Goal: Information Seeking & Learning: Learn about a topic

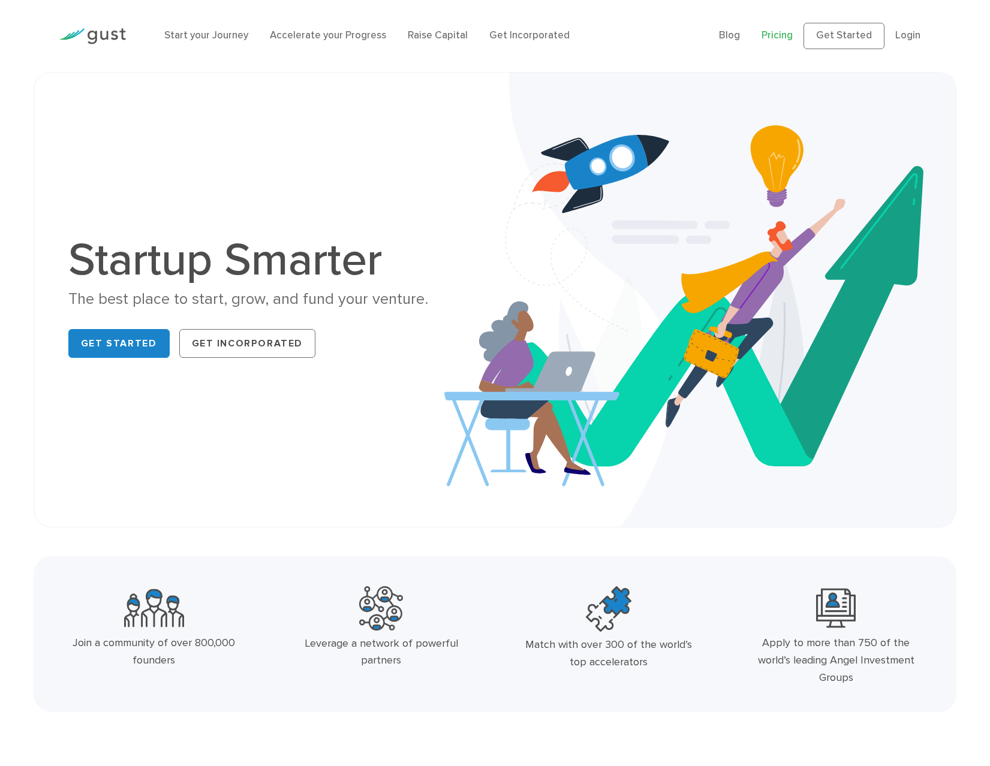
click at [791, 38] on link "Pricing" at bounding box center [776, 35] width 31 height 12
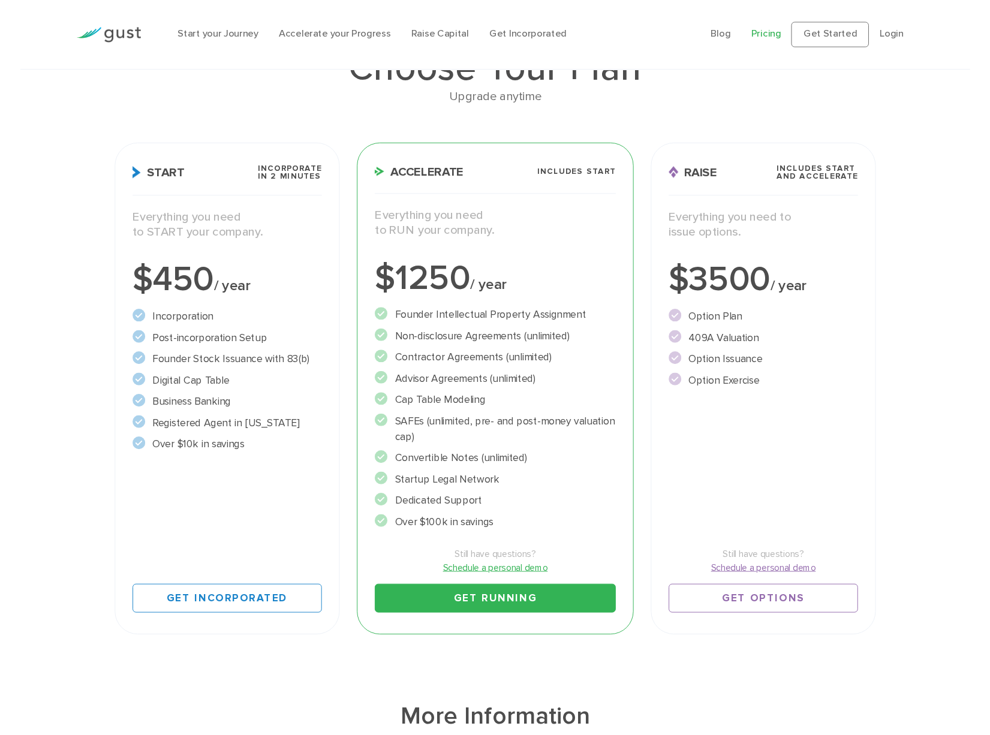
scroll to position [104, 0]
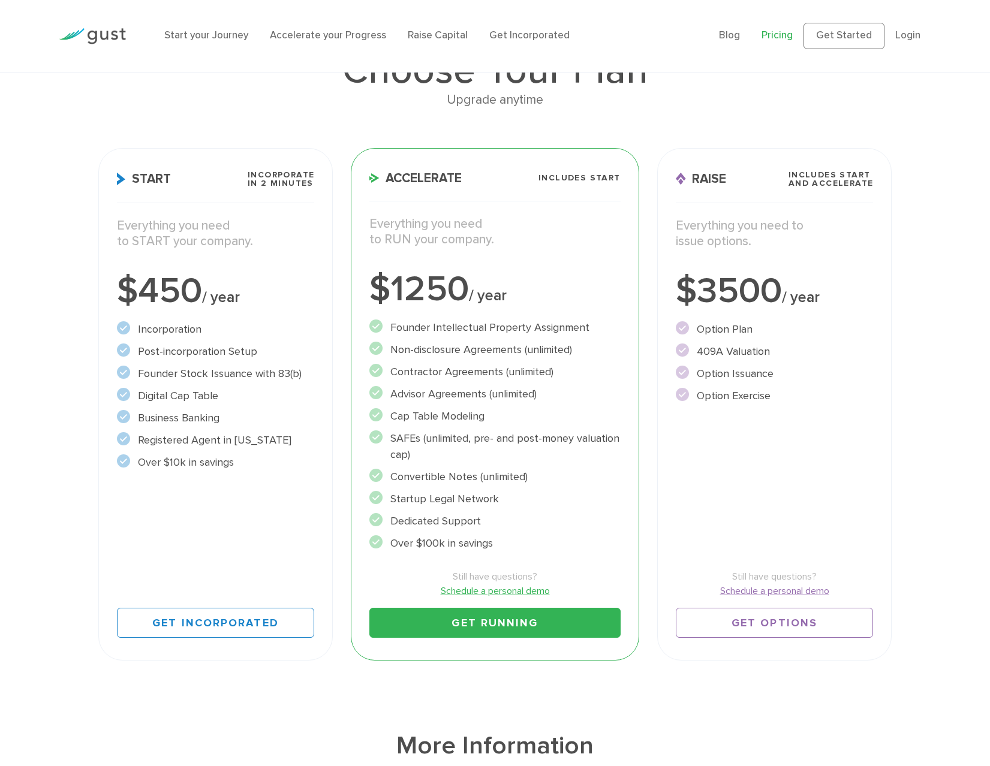
drag, startPoint x: 512, startPoint y: 544, endPoint x: 421, endPoint y: 302, distance: 258.9
click at [421, 303] on div "Accelerate Includes START Everything you need to RUN your company. $1250 / year…" at bounding box center [495, 404] width 288 height 513
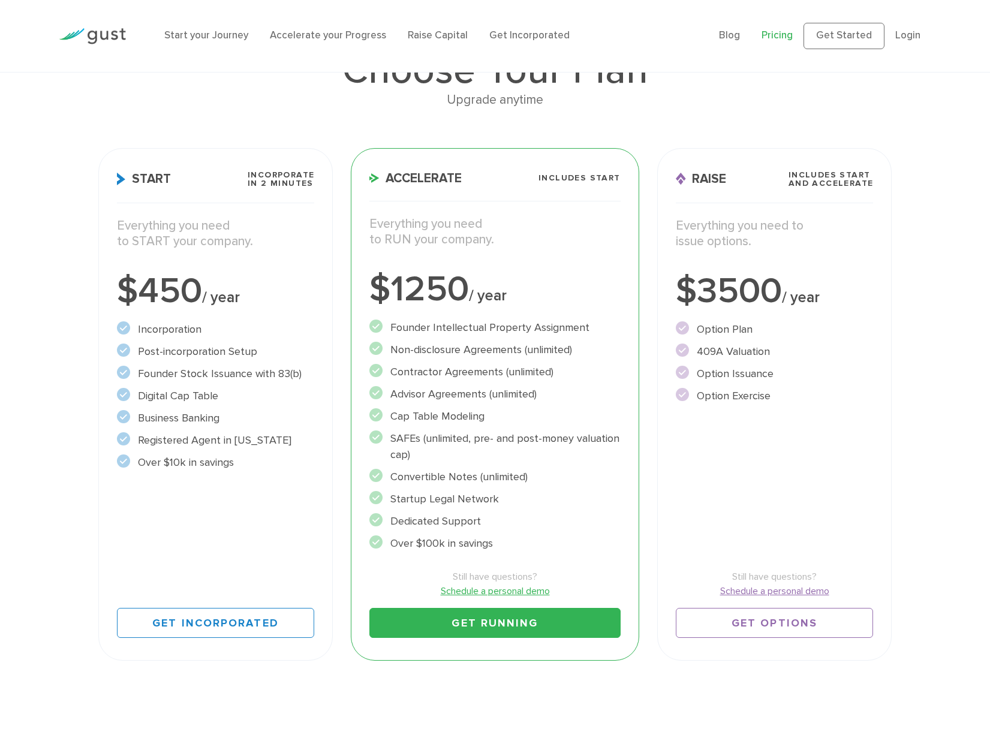
click at [519, 494] on li "Startup Legal Network" at bounding box center [494, 499] width 251 height 16
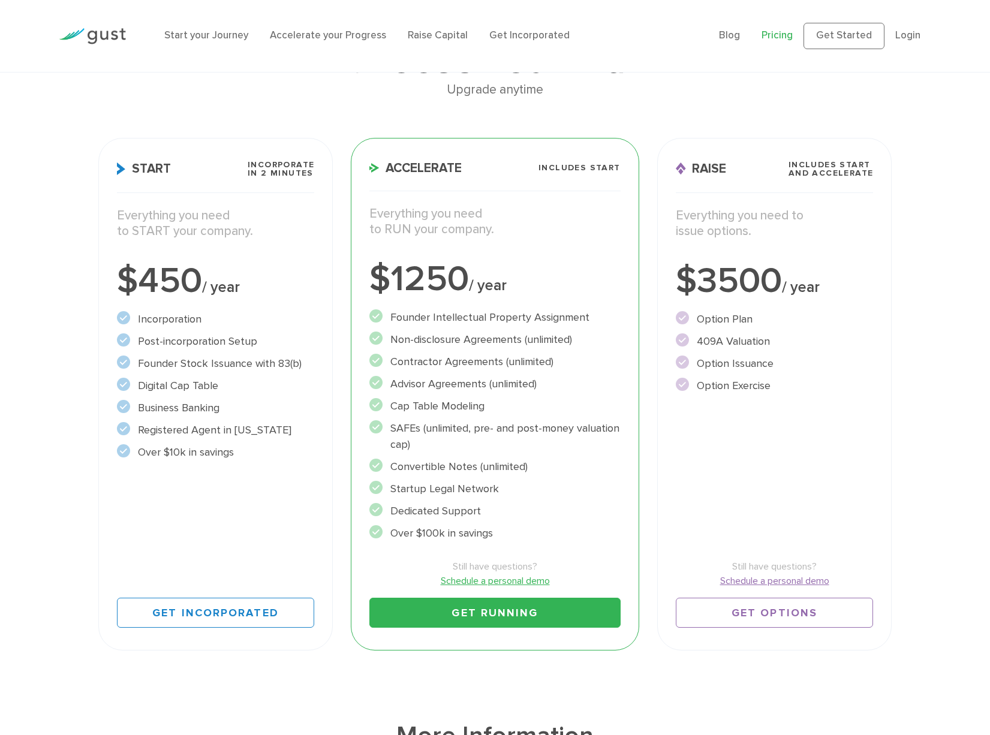
scroll to position [119, 0]
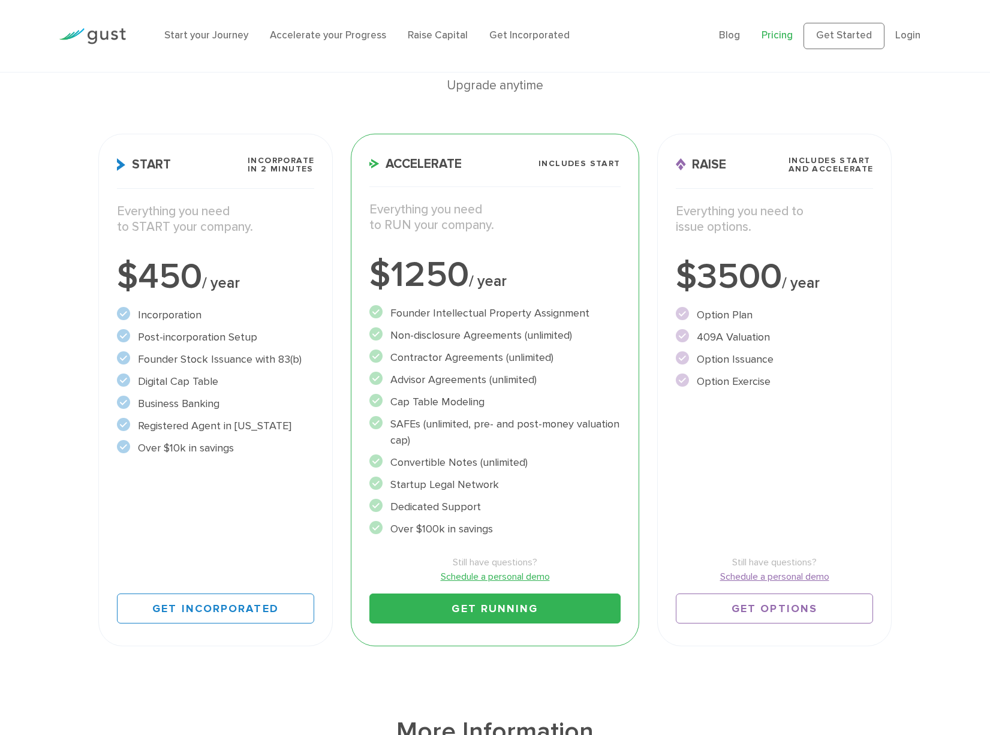
drag, startPoint x: 527, startPoint y: 532, endPoint x: 370, endPoint y: 256, distance: 317.6
click at [370, 256] on div "Accelerate Includes START Everything you need to RUN your company. $1250 / year…" at bounding box center [495, 390] width 288 height 513
click at [564, 530] on li "Over $100k in savings" at bounding box center [494, 529] width 251 height 16
drag, startPoint x: 564, startPoint y: 537, endPoint x: 491, endPoint y: 504, distance: 80.2
click at [491, 505] on div "Accelerate Includes START Everything you need to RUN your company. $1250 / year…" at bounding box center [495, 390] width 288 height 513
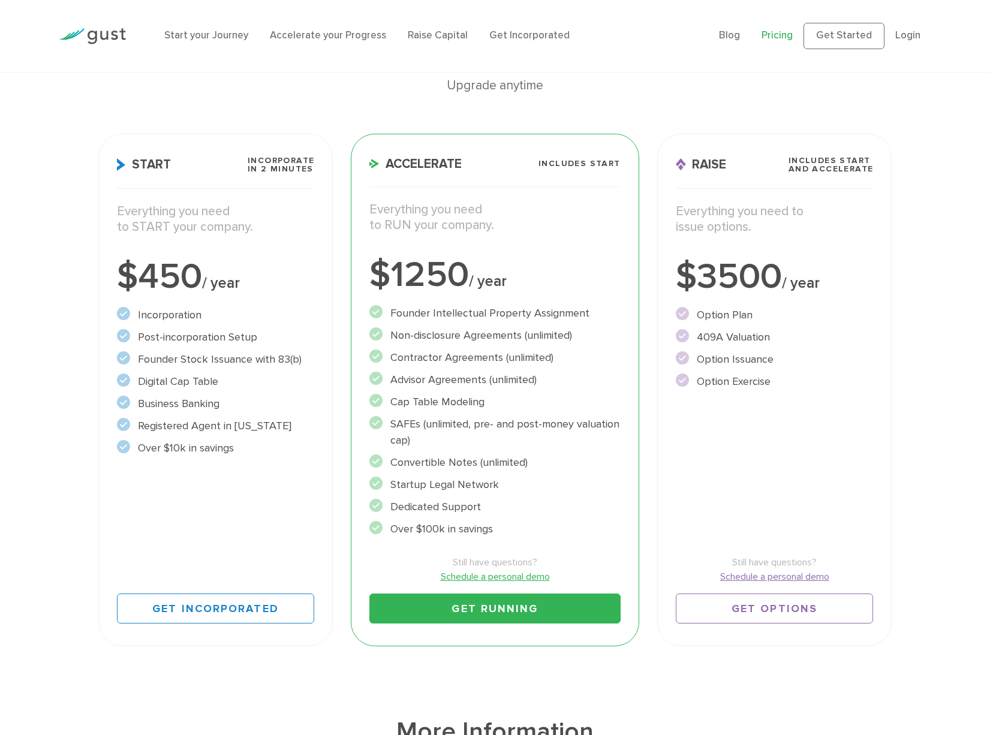
click at [423, 437] on li "SAFEs (unlimited, pre- and post-money valuation cap)" at bounding box center [494, 432] width 251 height 32
drag, startPoint x: 405, startPoint y: 433, endPoint x: 381, endPoint y: 424, distance: 26.2
click at [381, 424] on li "SAFEs (unlimited, pre- and post-money valuation cap)" at bounding box center [494, 432] width 251 height 32
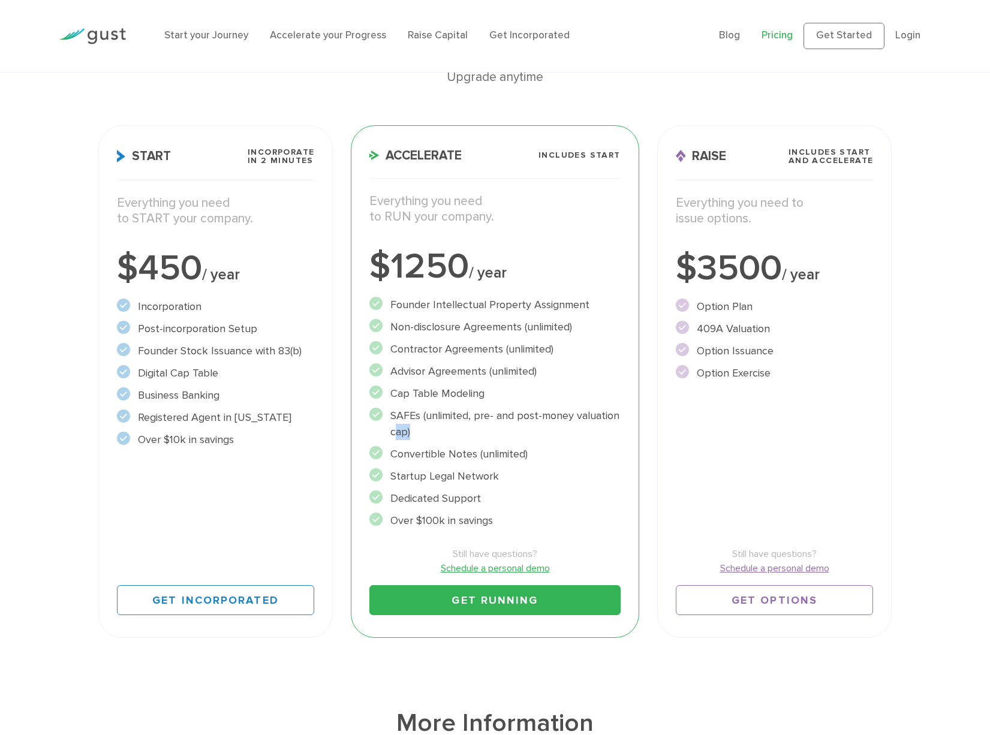
scroll to position [128, 0]
drag, startPoint x: 399, startPoint y: 476, endPoint x: 508, endPoint y: 477, distance: 109.7
click at [508, 477] on li "Startup Legal Network" at bounding box center [494, 475] width 251 height 16
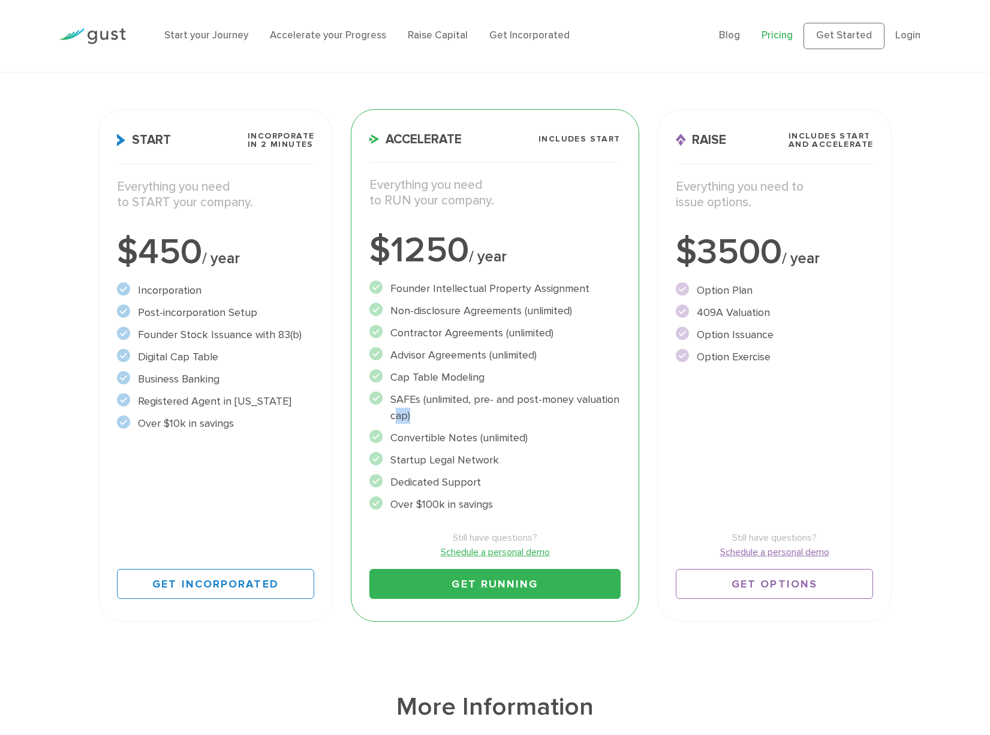
scroll to position [144, 0]
click at [481, 480] on li "Dedicated Support" at bounding box center [494, 482] width 251 height 16
drag, startPoint x: 547, startPoint y: 499, endPoint x: 393, endPoint y: 494, distance: 153.5
click at [393, 494] on ul "Founder Intellectual Property Assignment" at bounding box center [494, 396] width 251 height 232
drag, startPoint x: 569, startPoint y: 357, endPoint x: 370, endPoint y: 291, distance: 209.1
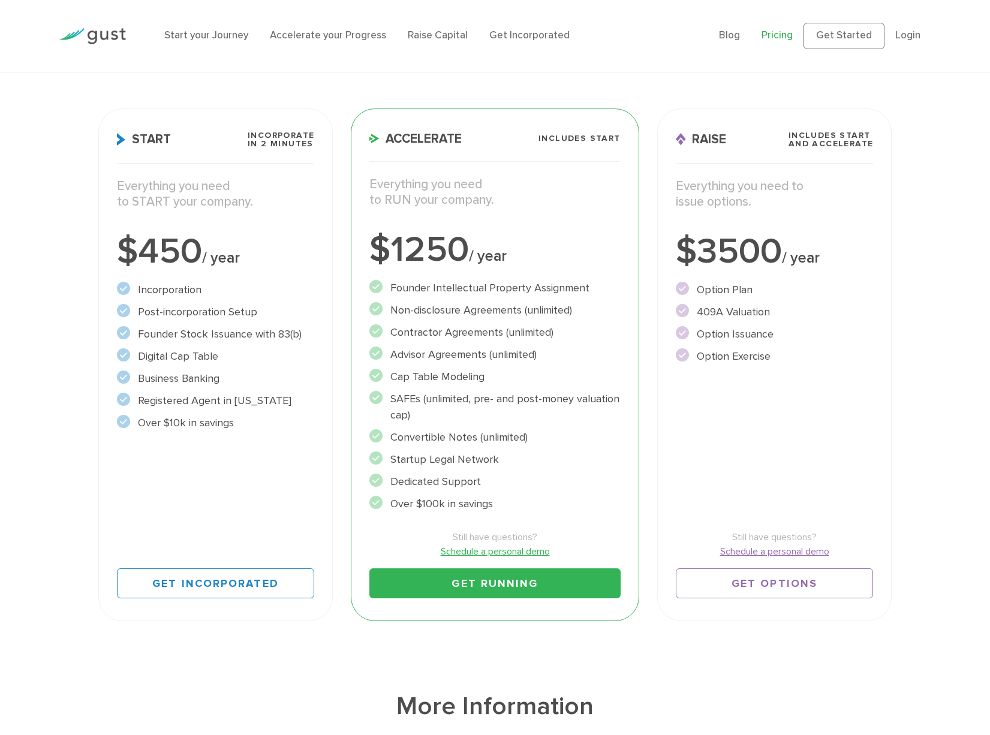
click at [370, 290] on ul "Founder Intellectual Property Assignment" at bounding box center [494, 396] width 251 height 232
click at [446, 313] on li "Non-disclosure Agreements (unlimited)" at bounding box center [494, 310] width 251 height 16
drag, startPoint x: 393, startPoint y: 312, endPoint x: 584, endPoint y: 313, distance: 191.8
click at [584, 313] on li "Non-disclosure Agreements (unlimited)" at bounding box center [494, 310] width 251 height 16
click at [587, 311] on li "Non-disclosure Agreements (unlimited)" at bounding box center [494, 310] width 251 height 16
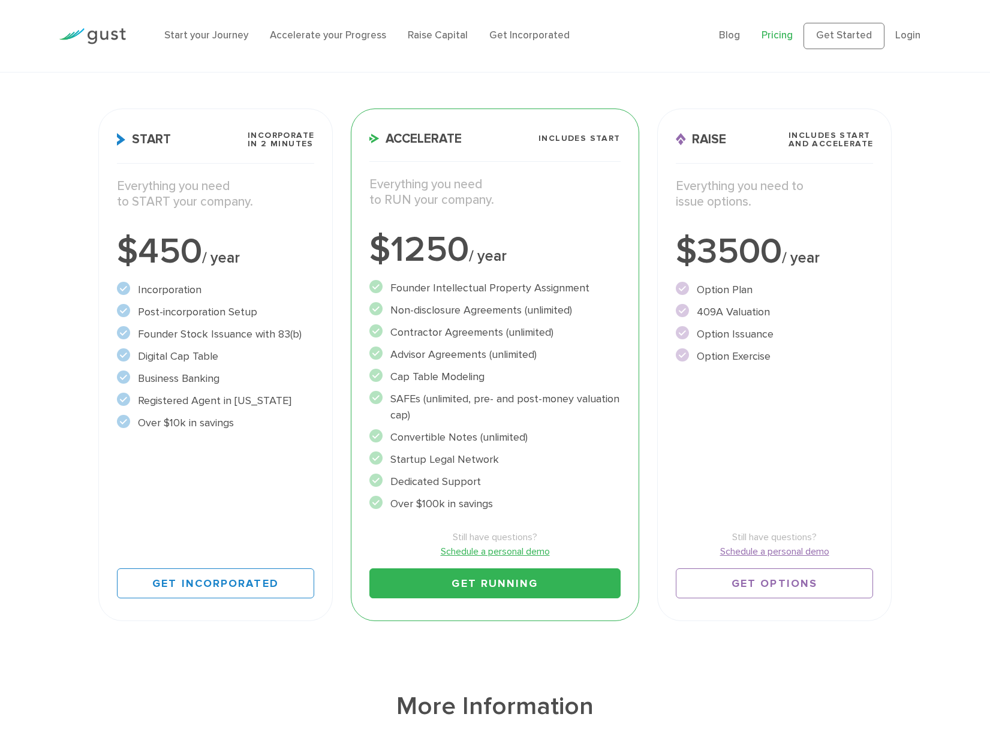
drag, startPoint x: 607, startPoint y: 312, endPoint x: 361, endPoint y: 311, distance: 245.1
click at [361, 311] on div "Accelerate Includes START Everything you need to RUN your company. $1250 / year…" at bounding box center [495, 364] width 288 height 513
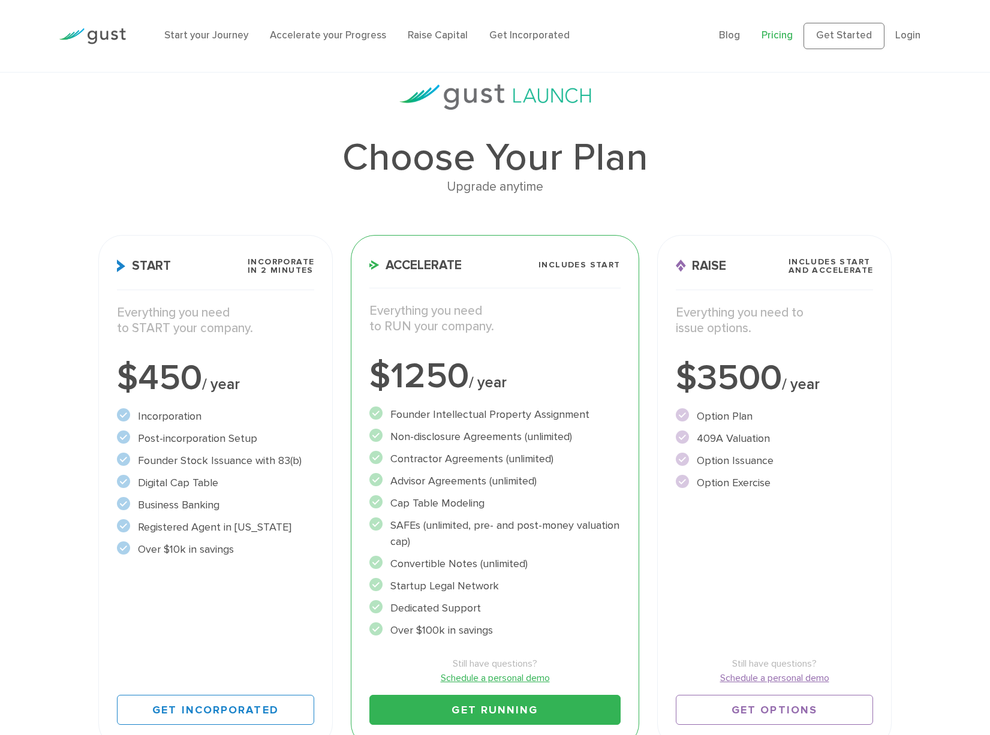
scroll to position [0, 0]
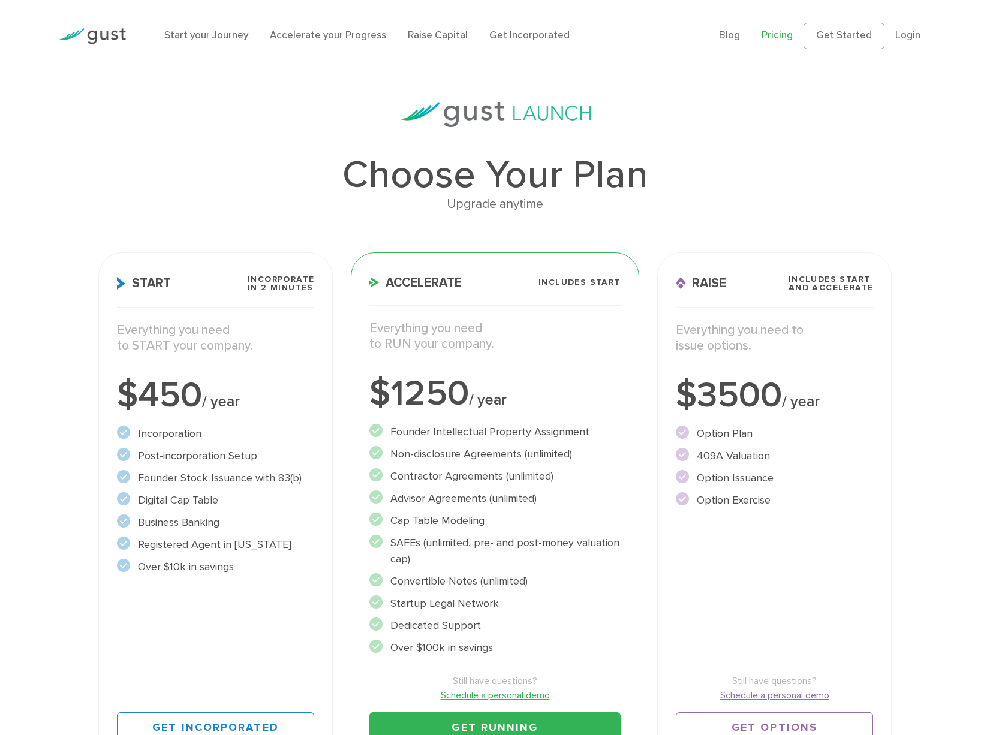
drag, startPoint x: 587, startPoint y: 462, endPoint x: 444, endPoint y: 466, distance: 143.9
click at [444, 466] on ul "Founder Intellectual Property Assignment" at bounding box center [494, 540] width 251 height 232
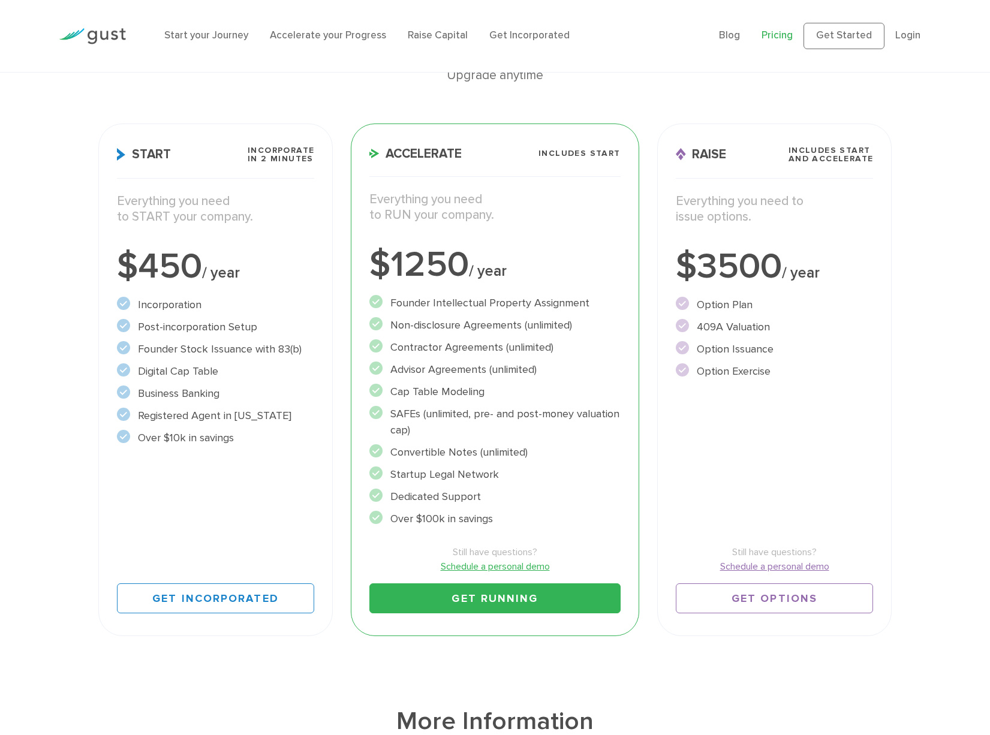
scroll to position [126, 0]
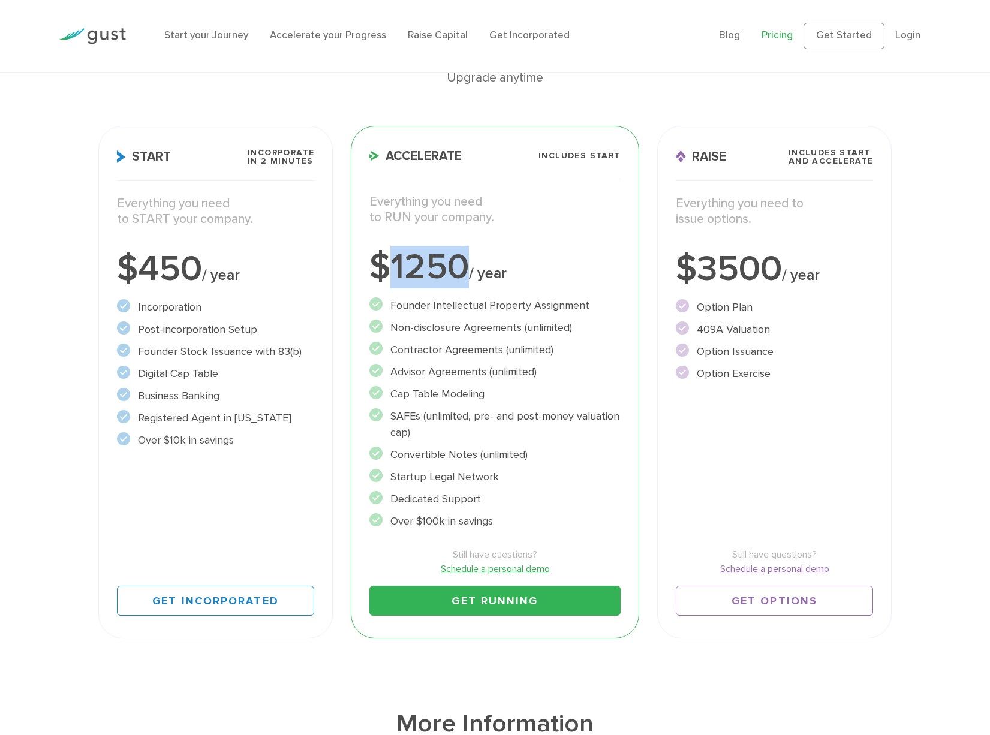
drag, startPoint x: 393, startPoint y: 272, endPoint x: 469, endPoint y: 276, distance: 76.3
click at [469, 276] on div "$1250 / year" at bounding box center [494, 267] width 251 height 36
drag, startPoint x: 546, startPoint y: 527, endPoint x: 403, endPoint y: 275, distance: 289.9
click at [403, 274] on div "Accelerate Includes START Everything you need to RUN your company. $1250 / year…" at bounding box center [495, 382] width 288 height 513
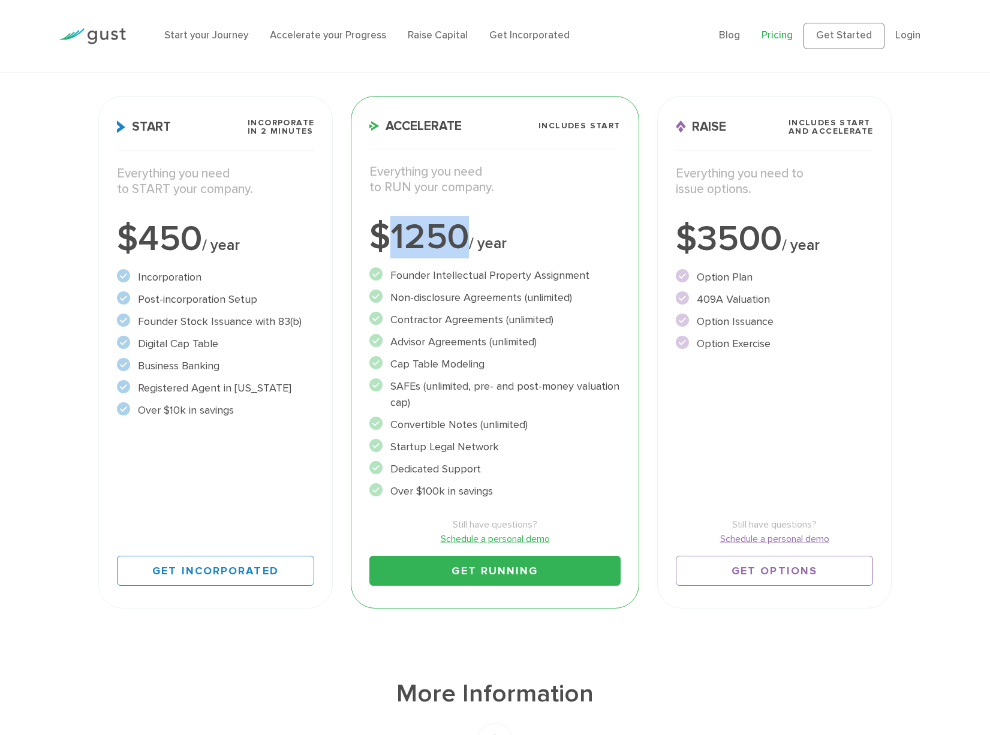
scroll to position [127, 0]
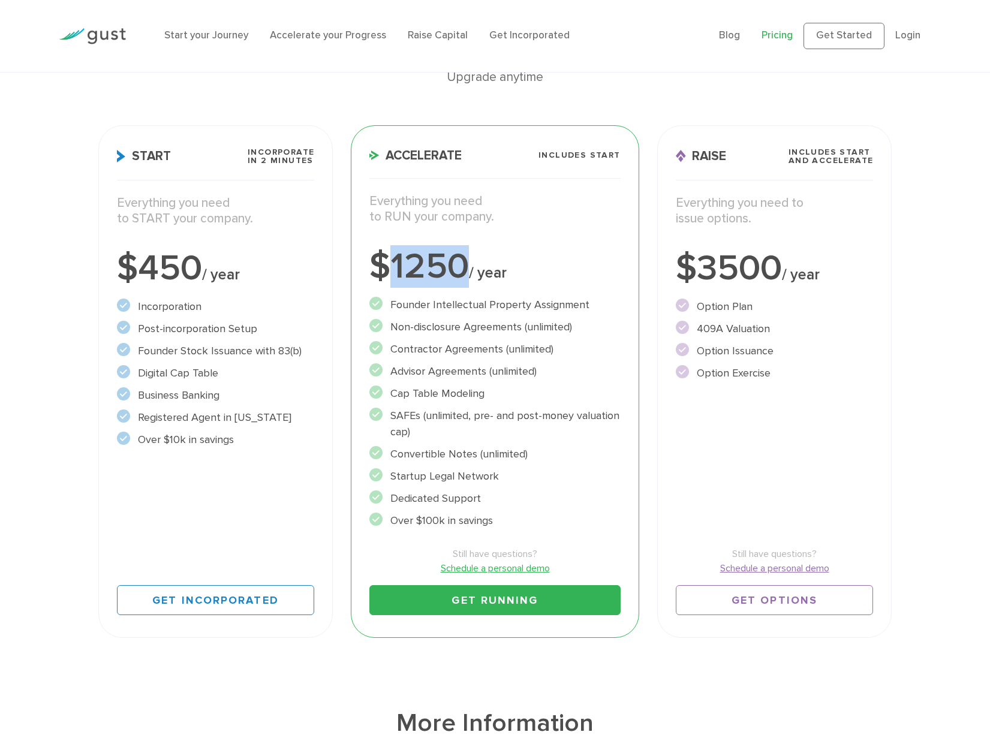
click at [529, 442] on ul "Founder Intellectual Property Assignment" at bounding box center [494, 413] width 251 height 232
drag, startPoint x: 537, startPoint y: 524, endPoint x: 521, endPoint y: 521, distance: 16.0
click at [521, 521] on li "Over $100k in savings" at bounding box center [494, 520] width 251 height 16
drag, startPoint x: 521, startPoint y: 521, endPoint x: 372, endPoint y: 200, distance: 353.9
click at [372, 200] on div "Accelerate Includes START Everything you need to RUN your company. $1250 / year…" at bounding box center [495, 381] width 288 height 513
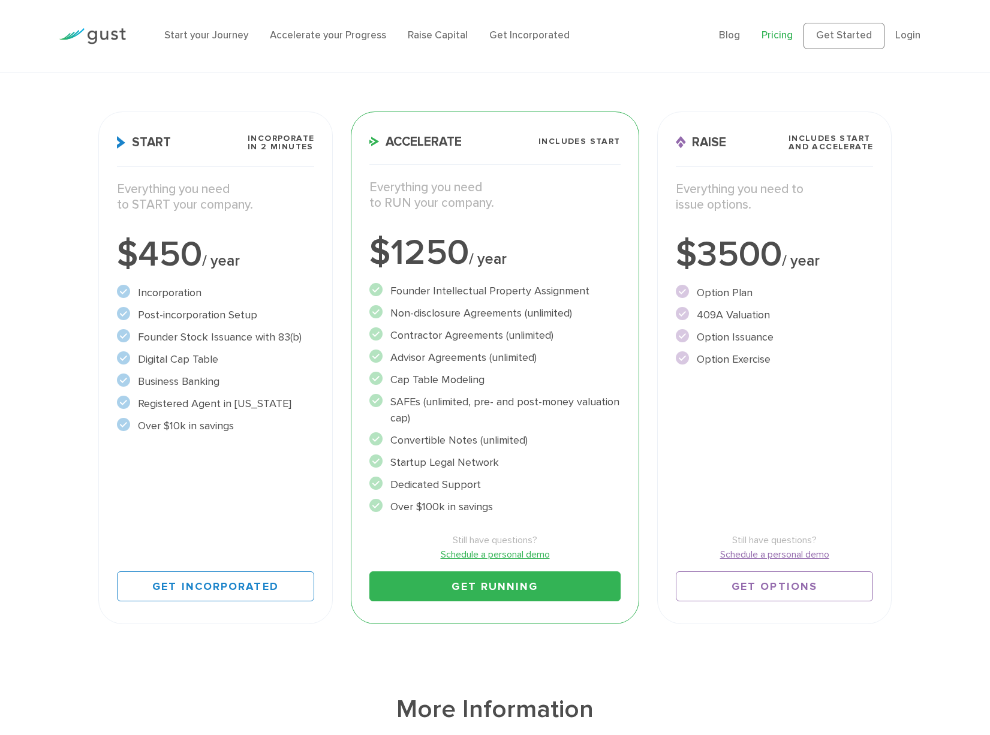
scroll to position [143, 0]
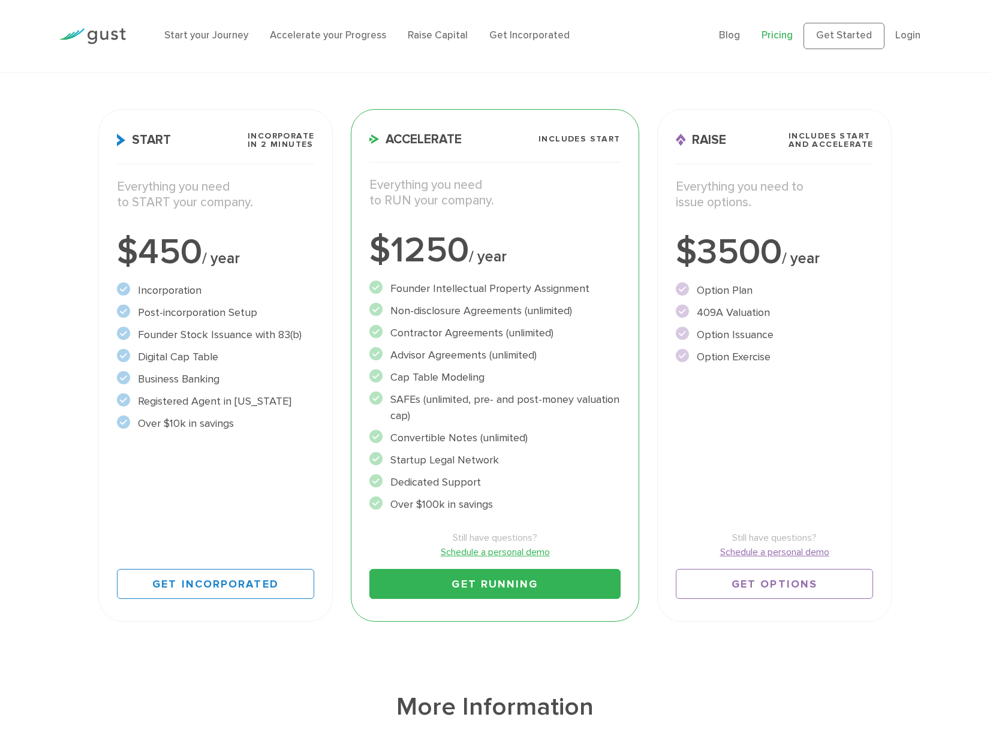
click at [621, 516] on div "Accelerate Includes START Everything you need to RUN your company. $1250 / year…" at bounding box center [495, 365] width 288 height 513
drag, startPoint x: 604, startPoint y: 502, endPoint x: 580, endPoint y: 447, distance: 60.7
click at [580, 447] on ul "Founder Intellectual Property Assignment" at bounding box center [494, 397] width 251 height 232
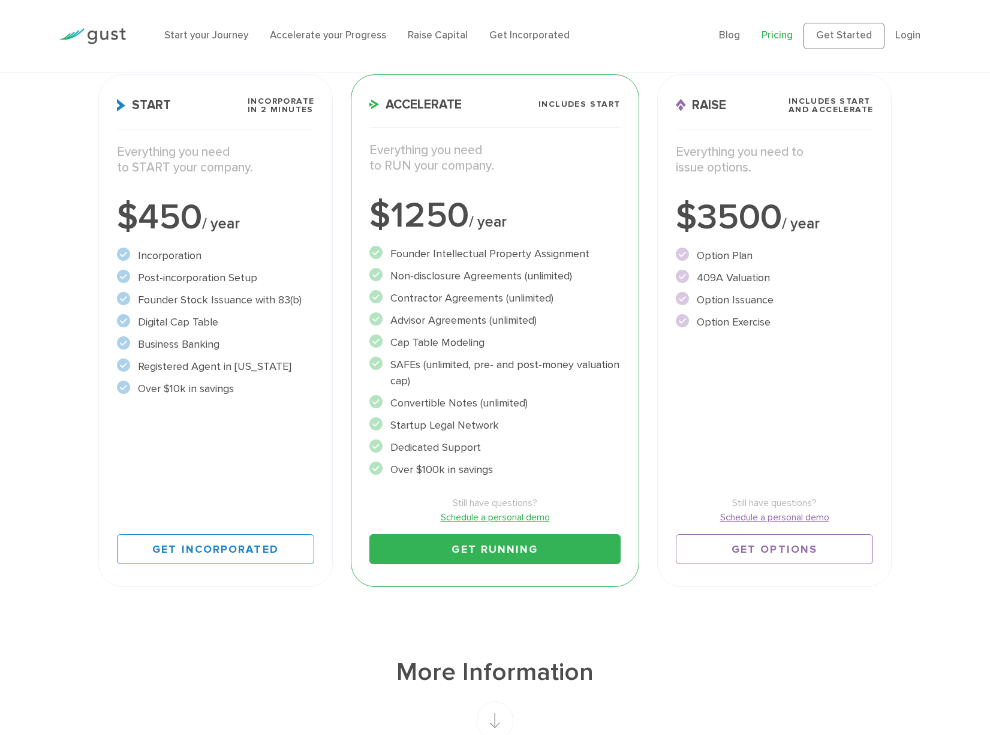
scroll to position [180, 0]
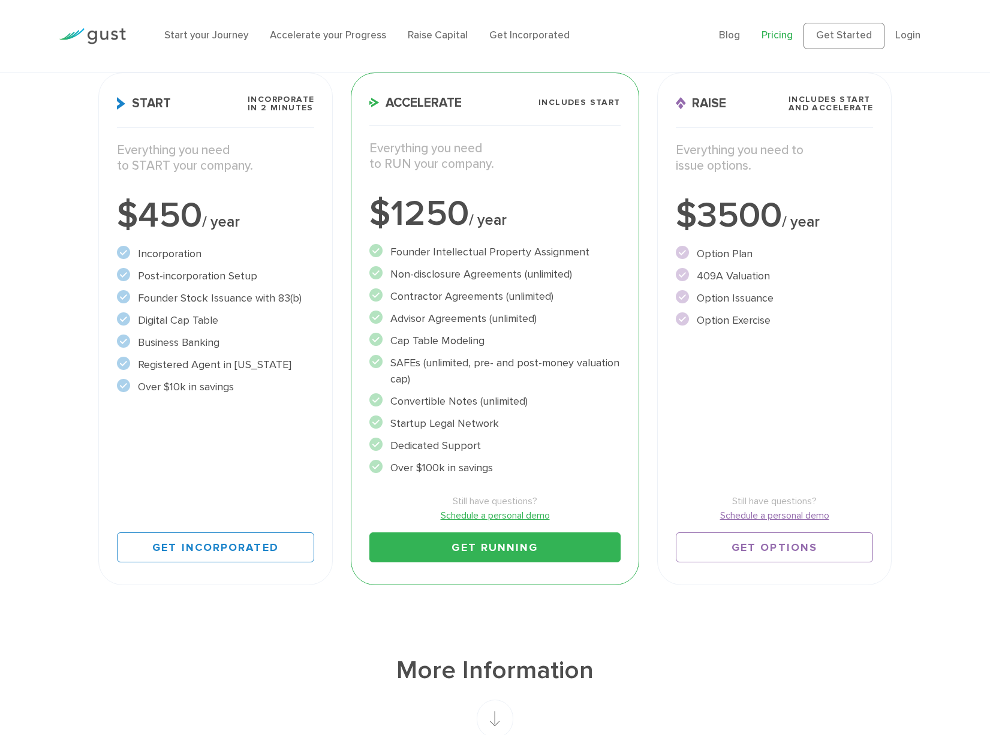
drag, startPoint x: 585, startPoint y: 459, endPoint x: 444, endPoint y: 275, distance: 231.6
click at [444, 275] on ul "Founder Intellectual Property Assignment" at bounding box center [494, 360] width 251 height 232
click at [583, 465] on li "Over $100k in savings" at bounding box center [494, 468] width 251 height 16
drag, startPoint x: 577, startPoint y: 469, endPoint x: 462, endPoint y: 360, distance: 159.0
click at [462, 360] on ul "Founder Intellectual Property Assignment" at bounding box center [494, 360] width 251 height 232
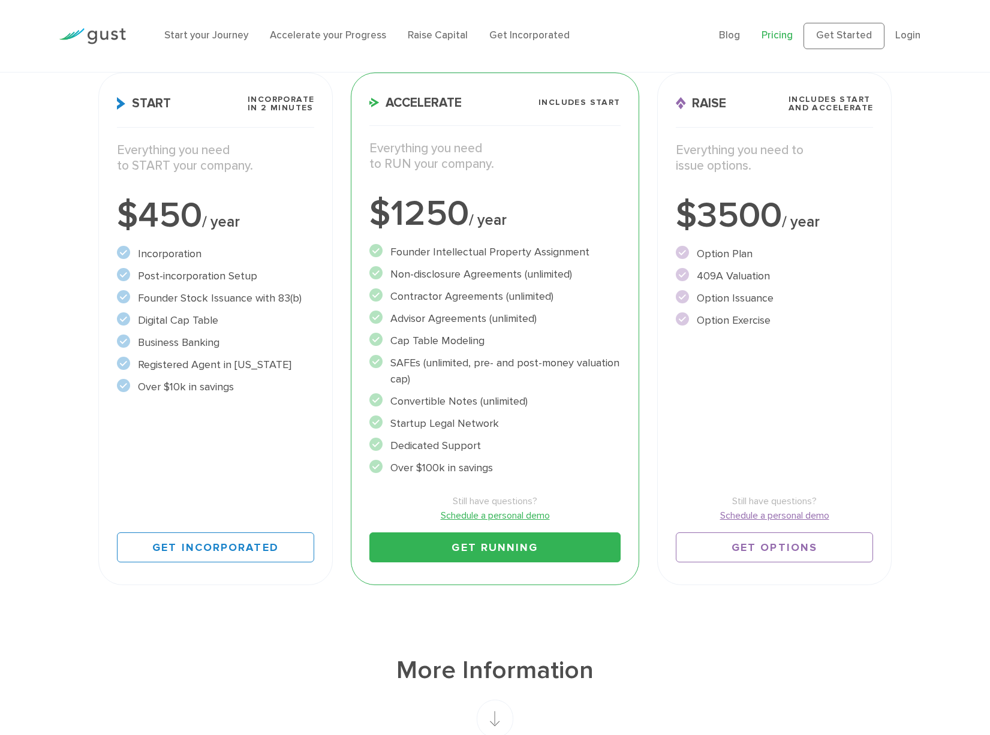
click at [395, 339] on li "Cap Table Modeling" at bounding box center [494, 341] width 251 height 16
drag, startPoint x: 391, startPoint y: 340, endPoint x: 491, endPoint y: 338, distance: 100.7
click at [491, 338] on li "Cap Table Modeling" at bounding box center [494, 341] width 251 height 16
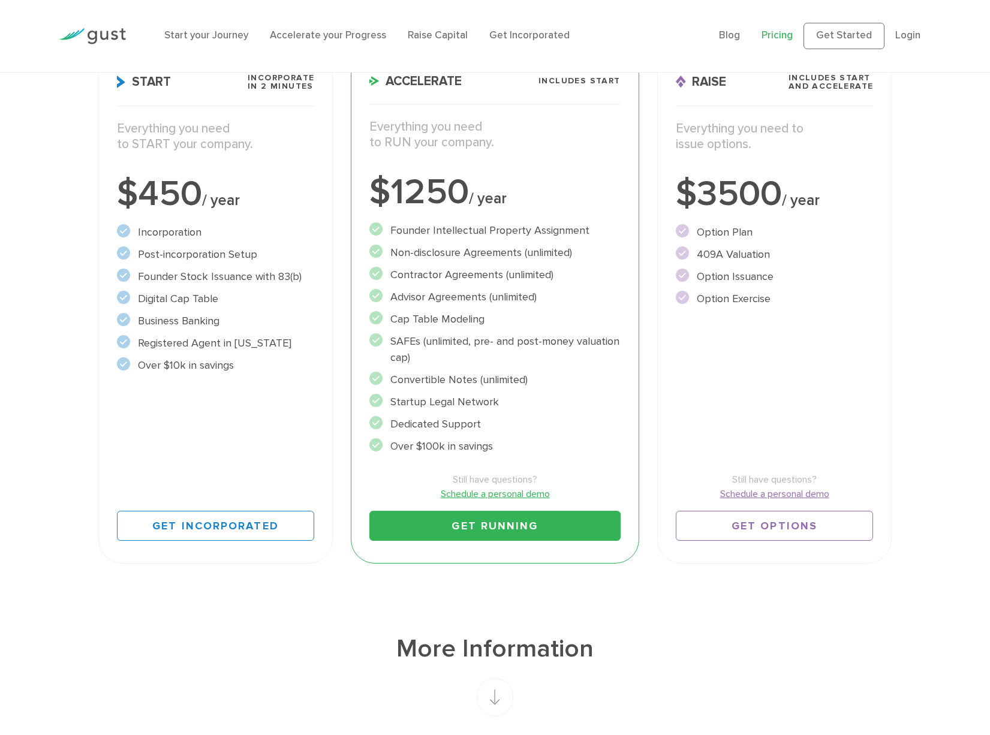
scroll to position [203, 0]
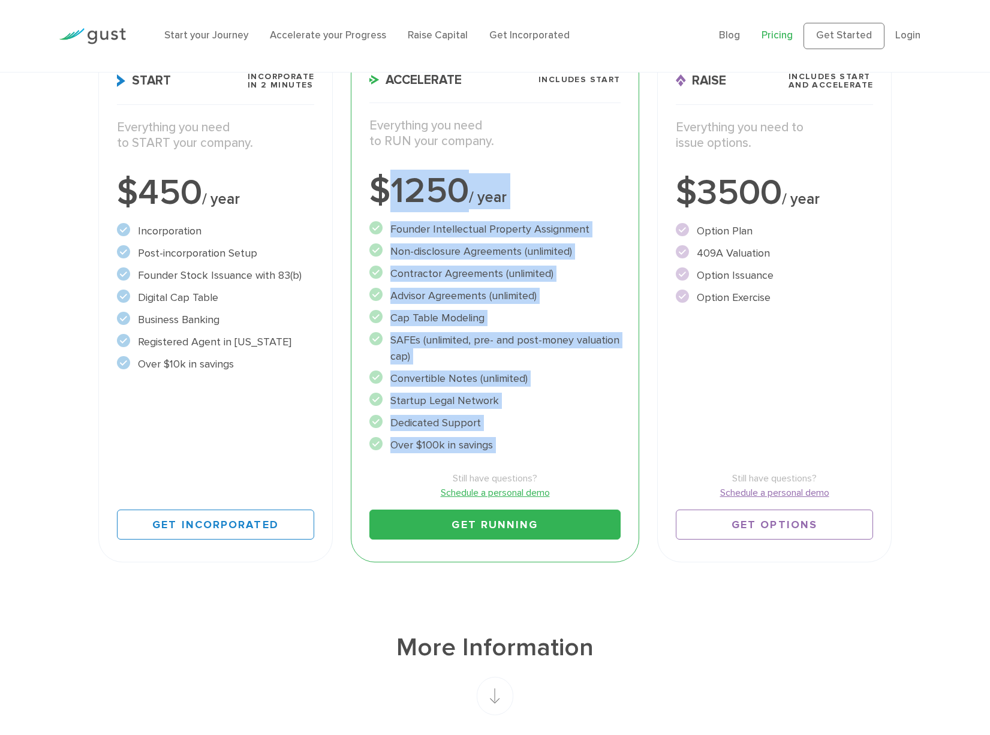
drag, startPoint x: 592, startPoint y: 457, endPoint x: 381, endPoint y: 191, distance: 339.6
click at [382, 192] on div "Accelerate Includes START Everything you need to RUN your company. $1250 / year…" at bounding box center [495, 306] width 288 height 513
click at [572, 450] on li "Over $100k in savings" at bounding box center [494, 445] width 251 height 16
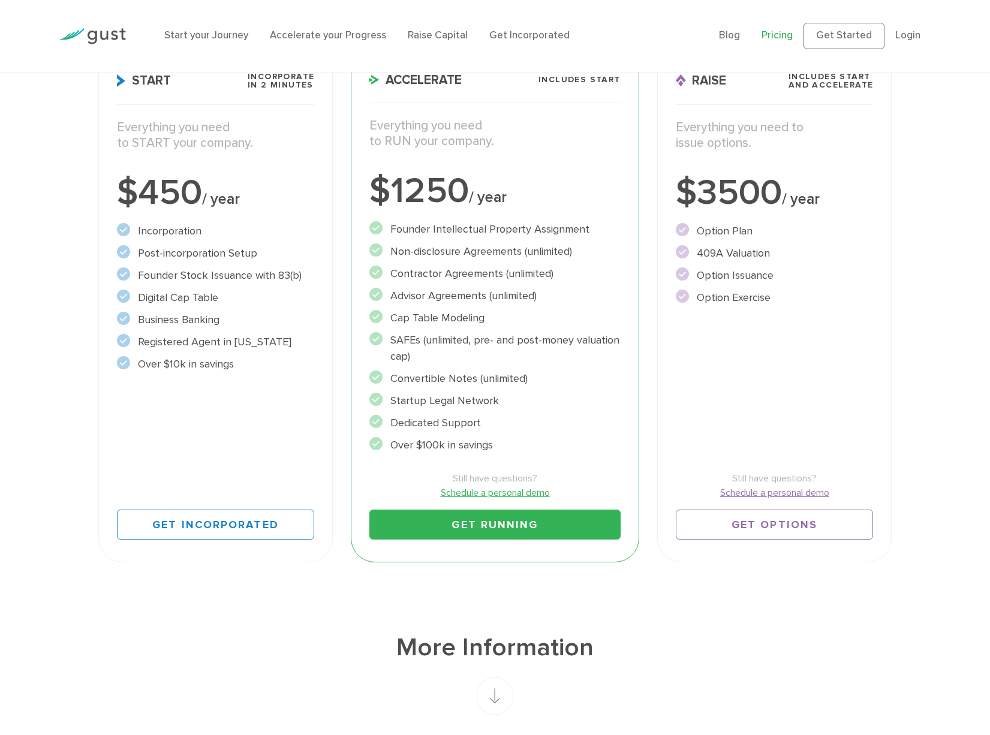
drag, startPoint x: 571, startPoint y: 451, endPoint x: 387, endPoint y: 206, distance: 306.4
click at [387, 206] on div "Accelerate Includes START Everything you need to RUN your company. $1250 / year…" at bounding box center [495, 306] width 288 height 513
click at [519, 462] on div "Still have questions? Schedule a personal demo Get Running" at bounding box center [494, 496] width 251 height 86
drag, startPoint x: 537, startPoint y: 451, endPoint x: 422, endPoint y: 181, distance: 293.2
click at [422, 181] on div "Accelerate Includes START Everything you need to RUN your company. $1250 / year…" at bounding box center [495, 306] width 288 height 513
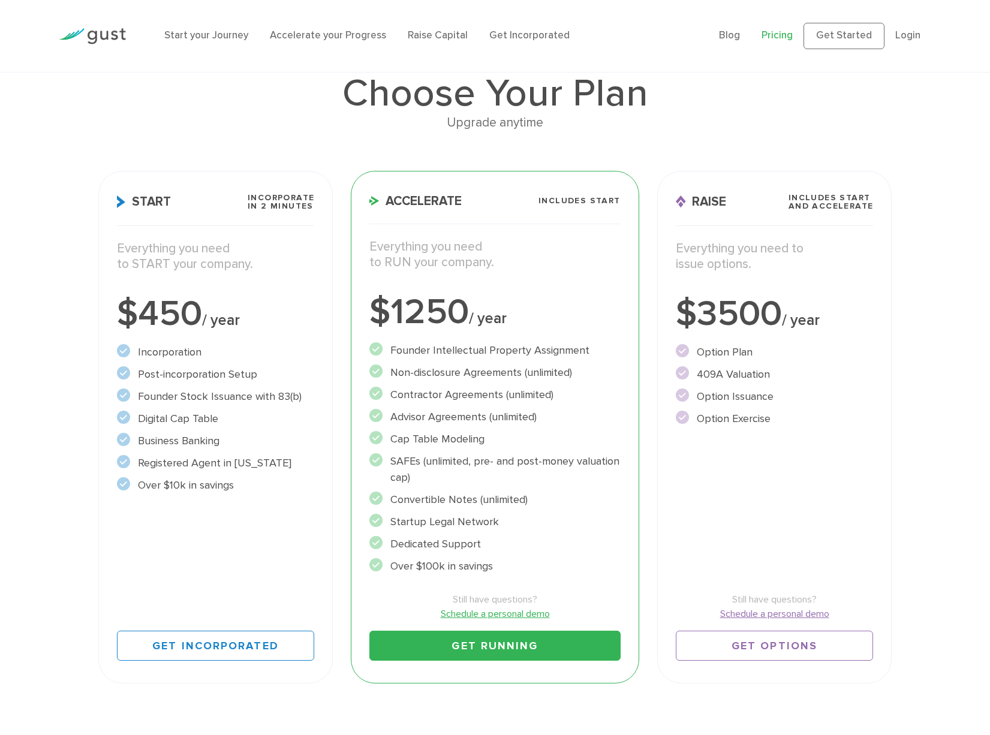
scroll to position [79, 0]
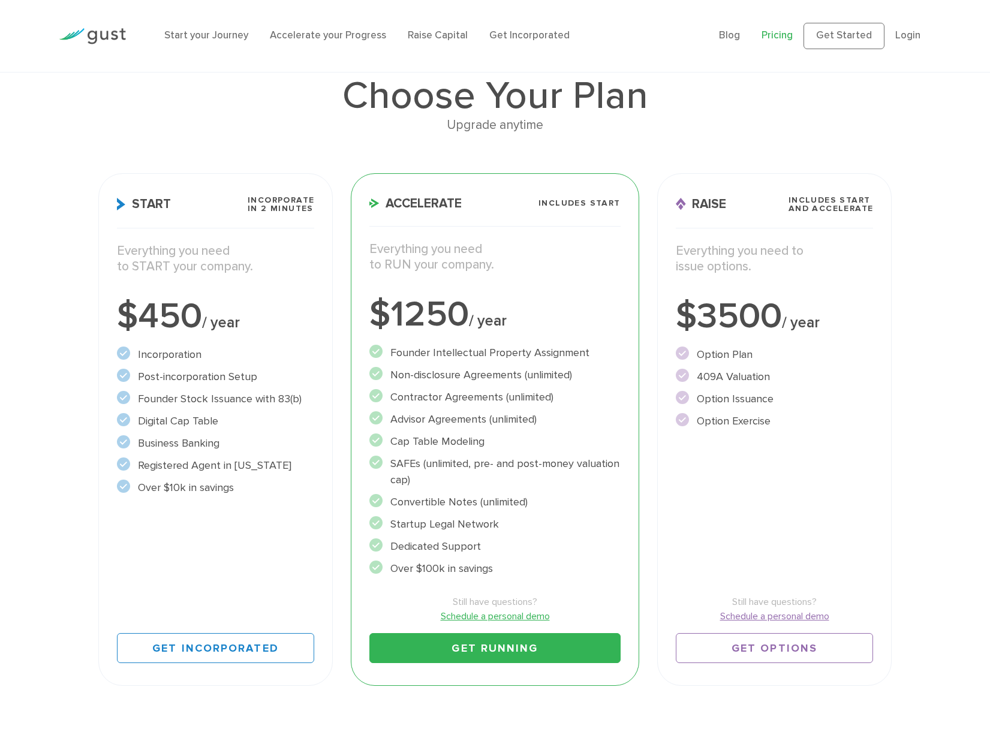
drag, startPoint x: 378, startPoint y: 306, endPoint x: 517, endPoint y: 577, distance: 304.0
click at [517, 577] on div "Accelerate Includes START Everything you need to RUN your company. $1250 / year…" at bounding box center [495, 429] width 288 height 513
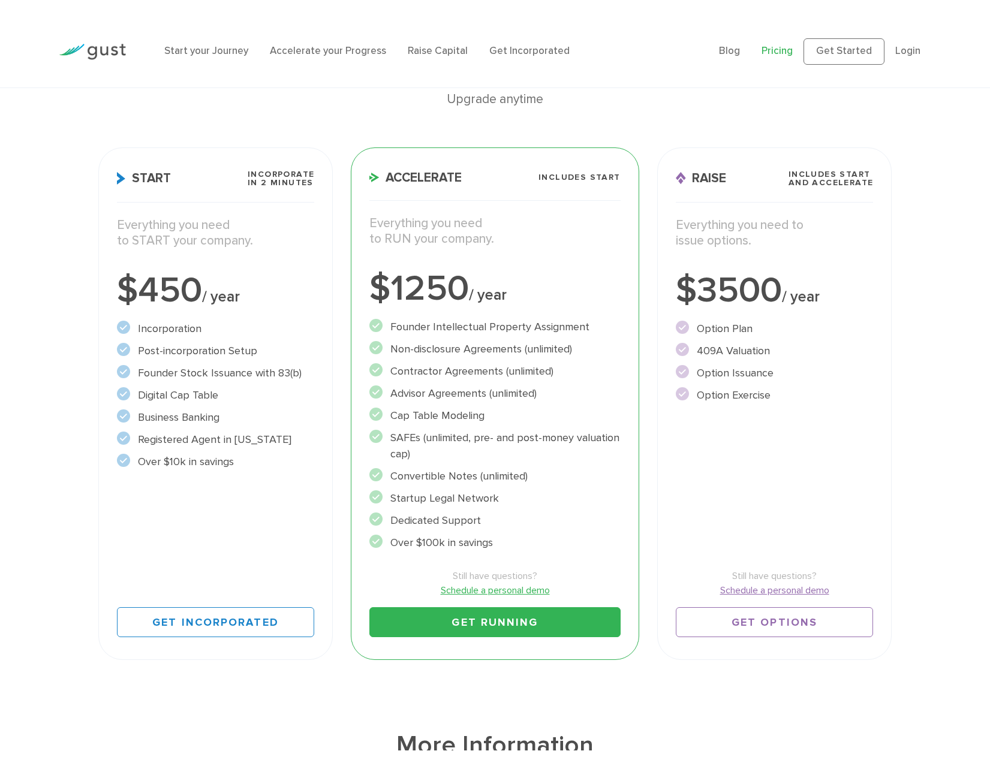
scroll to position [130, 0]
